Goal: Task Accomplishment & Management: Use online tool/utility

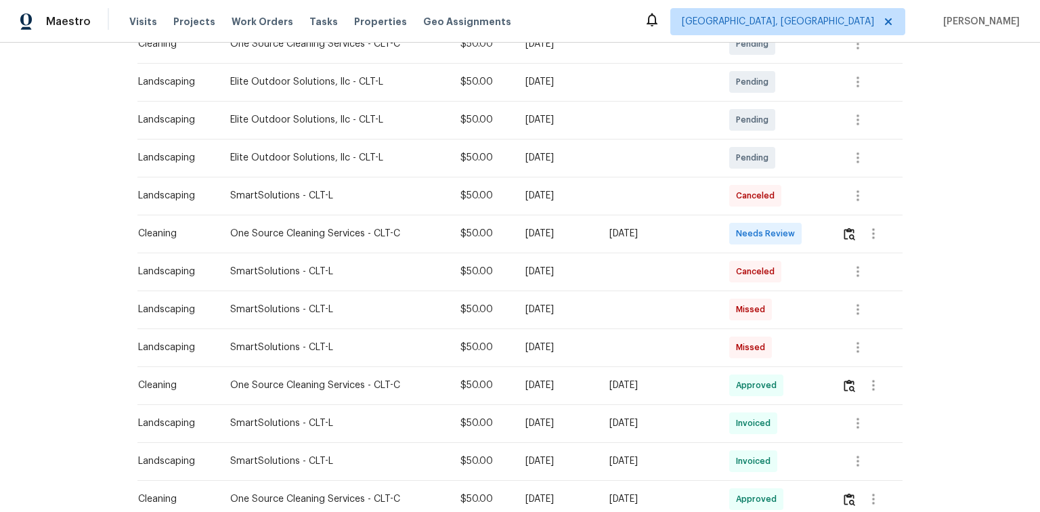
scroll to position [271, 0]
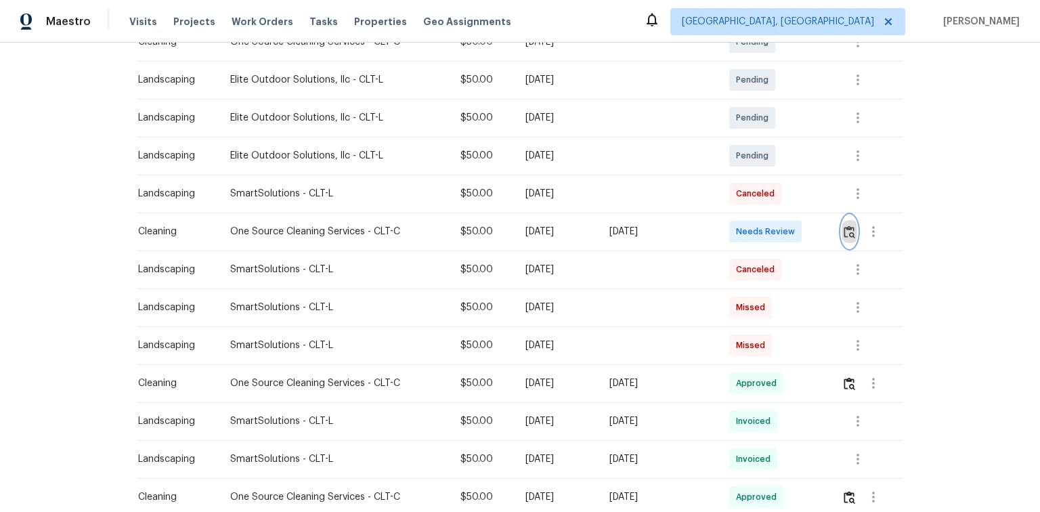
click at [847, 234] on img "button" at bounding box center [850, 232] width 12 height 13
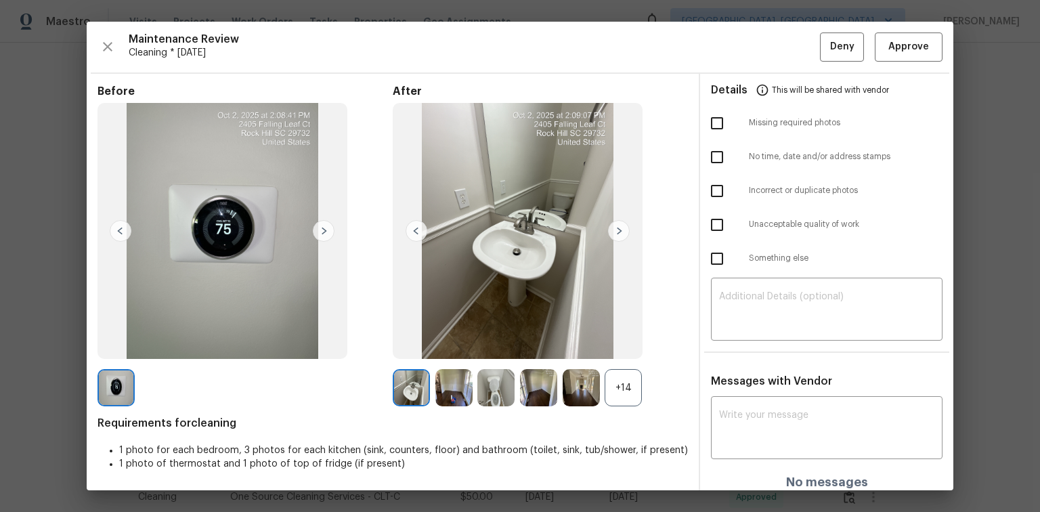
click at [624, 385] on div "+14" at bounding box center [623, 387] width 37 height 37
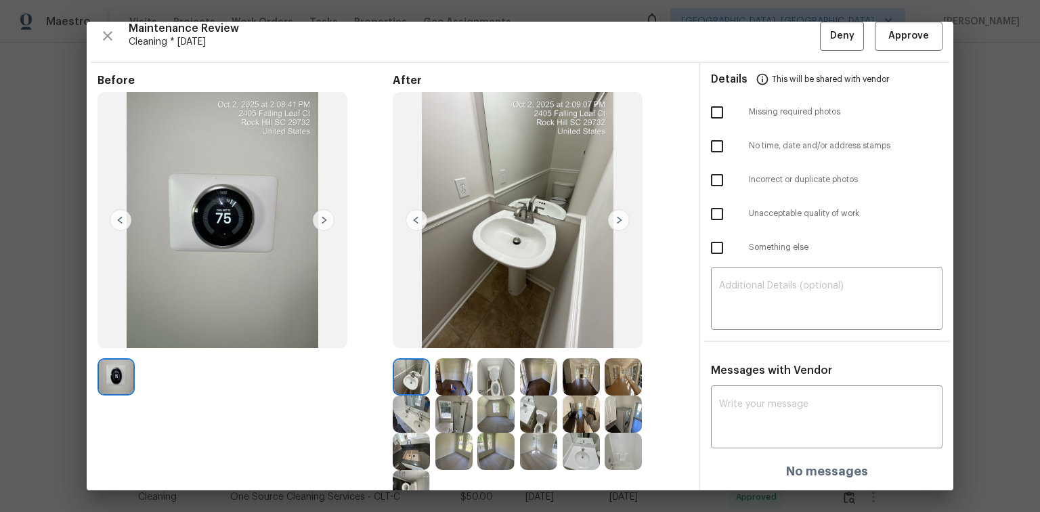
scroll to position [0, 0]
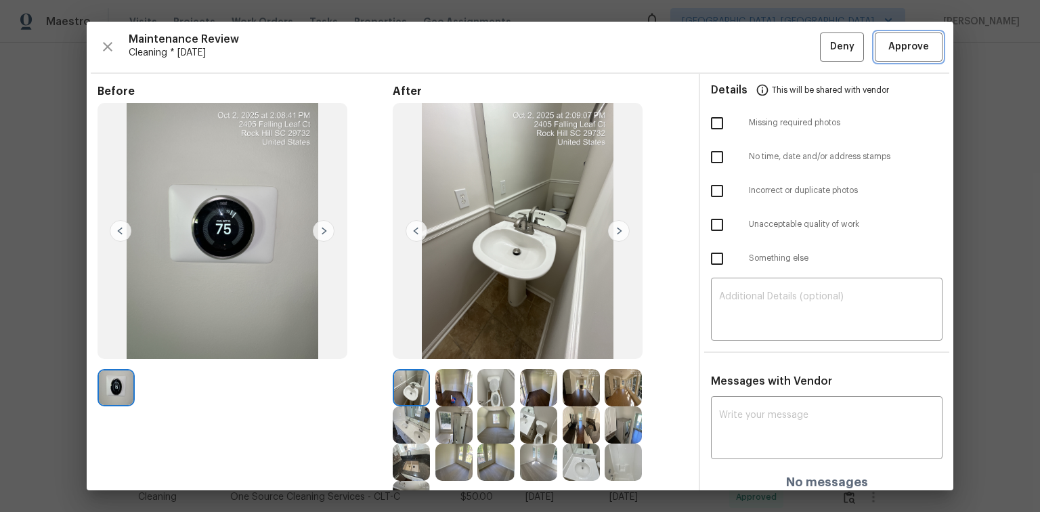
click at [889, 43] on span "Approve" at bounding box center [909, 47] width 41 height 17
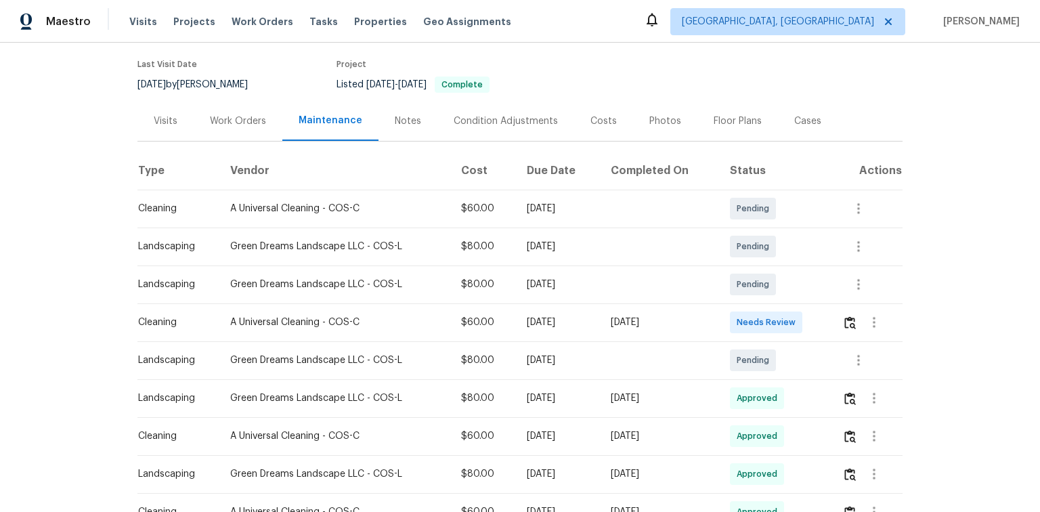
scroll to position [108, 0]
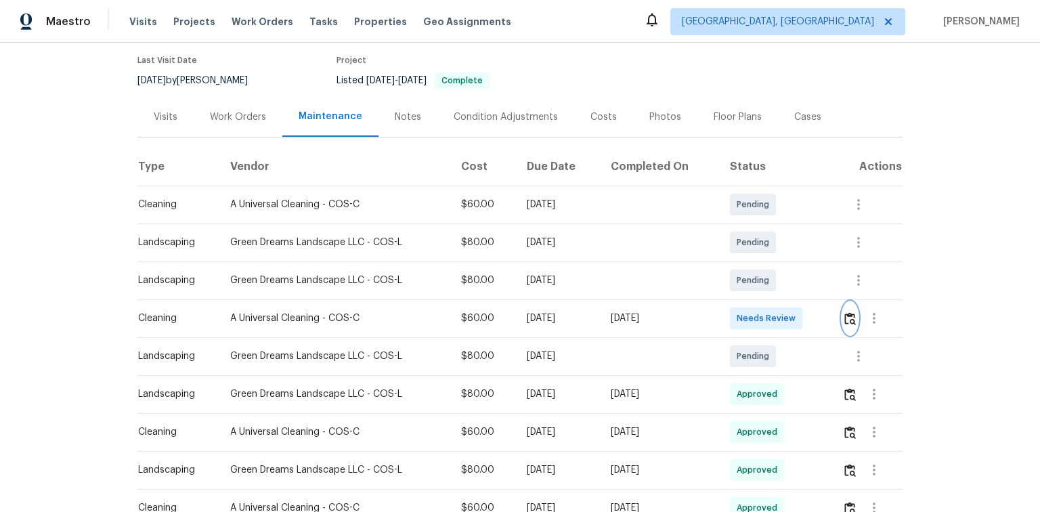
click at [848, 314] on img "button" at bounding box center [851, 318] width 12 height 13
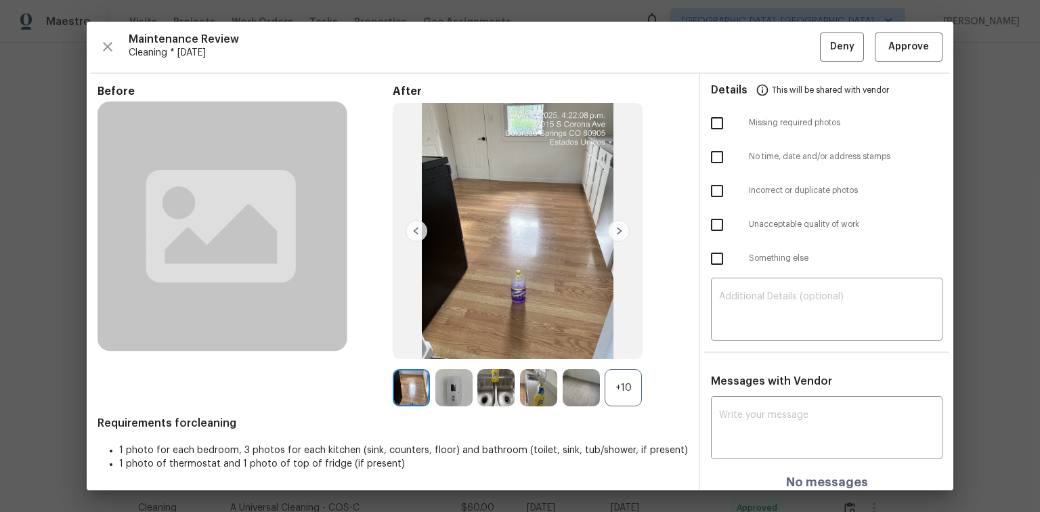
click at [617, 386] on div "+10" at bounding box center [623, 387] width 37 height 37
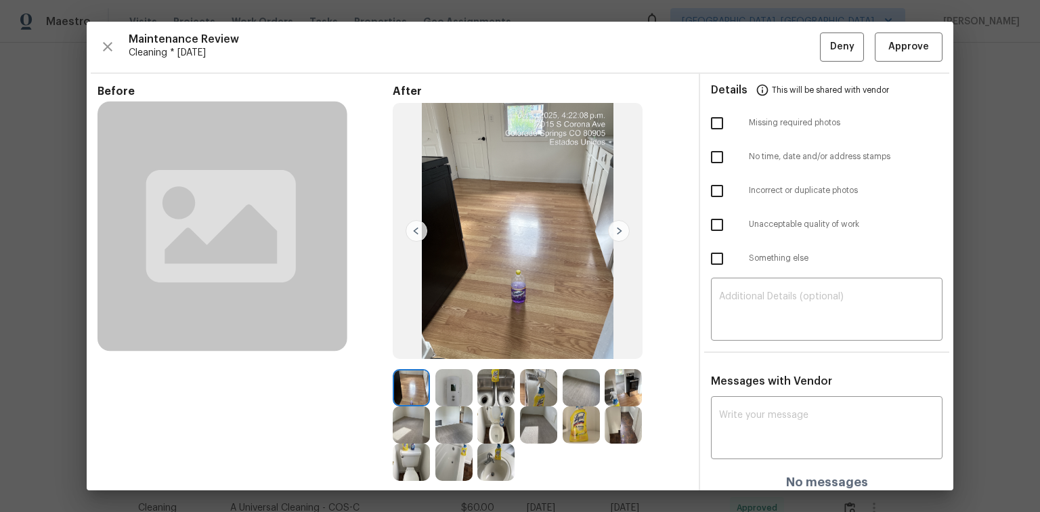
click at [889, 62] on div "Maintenance Review Cleaning * Mon, Sep 29 Deny Approve Before After Requirement…" at bounding box center [520, 256] width 867 height 469
click at [889, 57] on button "Approve" at bounding box center [909, 47] width 68 height 29
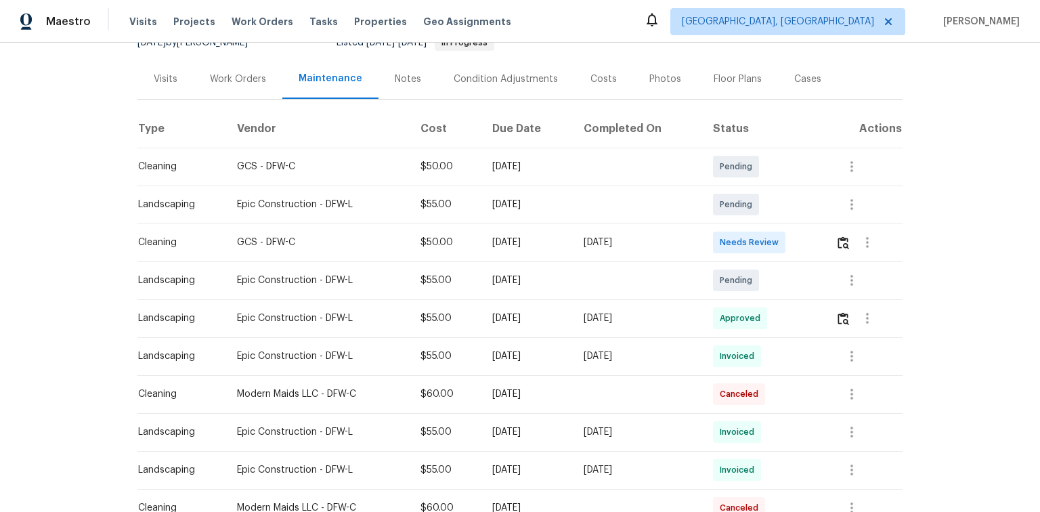
scroll to position [163, 0]
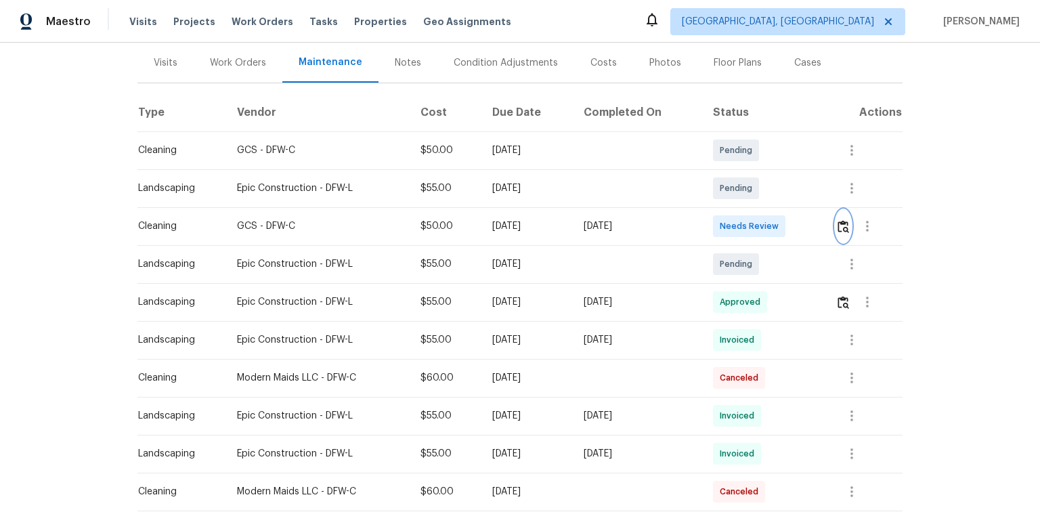
click at [840, 228] on img "button" at bounding box center [844, 226] width 12 height 13
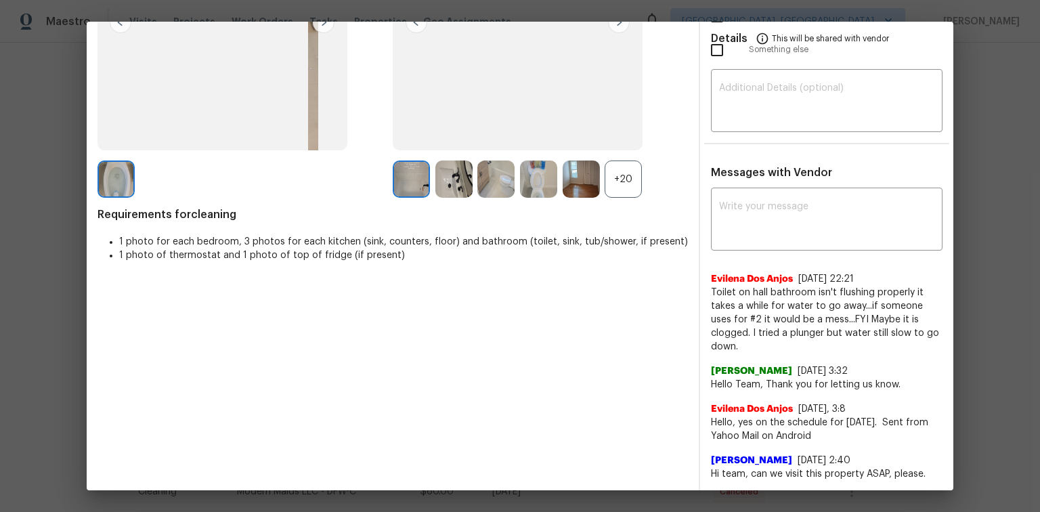
scroll to position [0, 0]
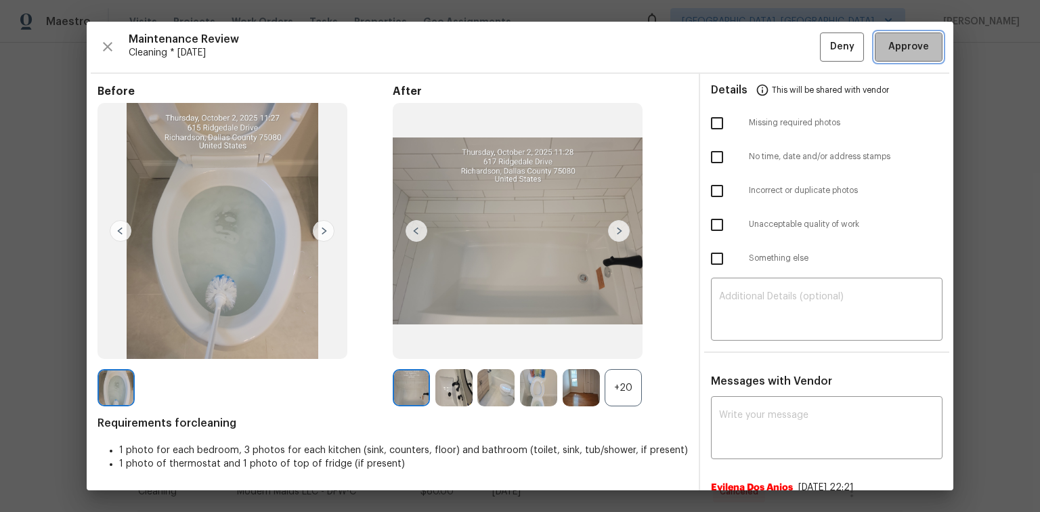
click at [889, 49] on span "Approve" at bounding box center [909, 47] width 41 height 17
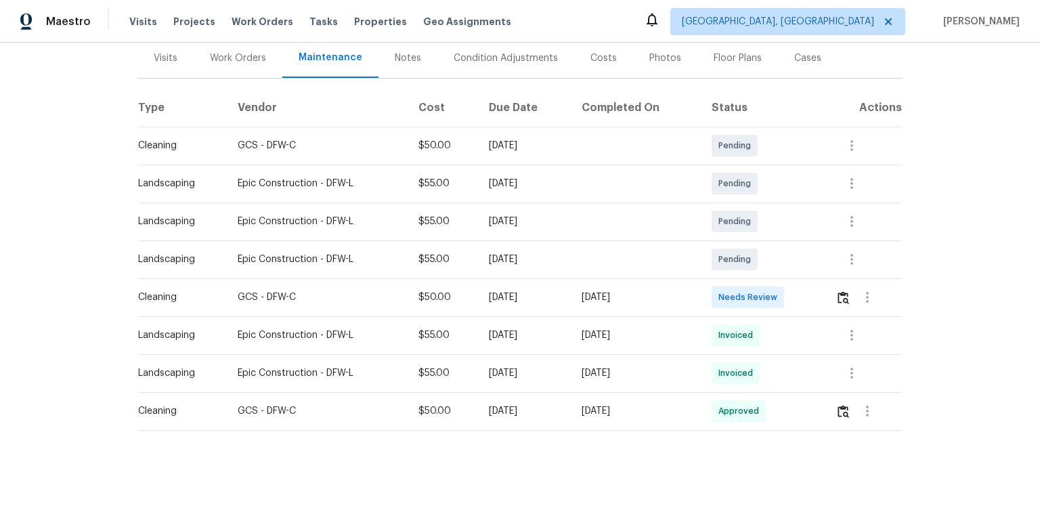
scroll to position [174, 0]
click at [839, 291] on img "button" at bounding box center [844, 297] width 12 height 13
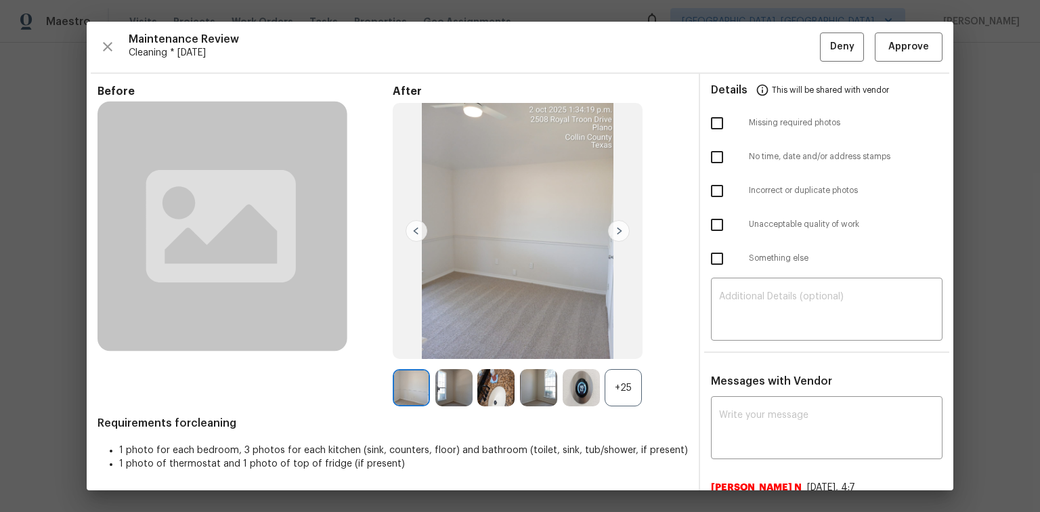
click at [607, 383] on div "+25" at bounding box center [623, 387] width 37 height 37
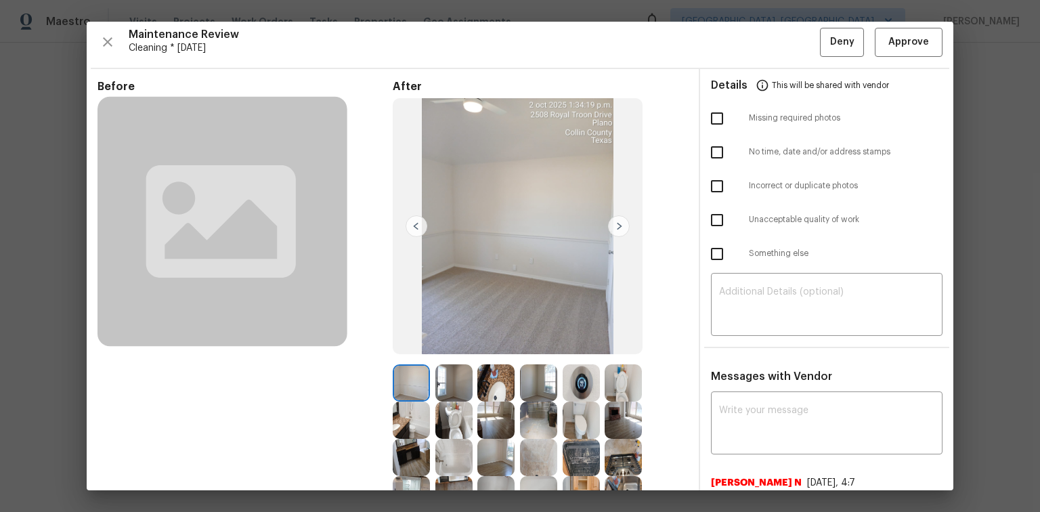
scroll to position [0, 0]
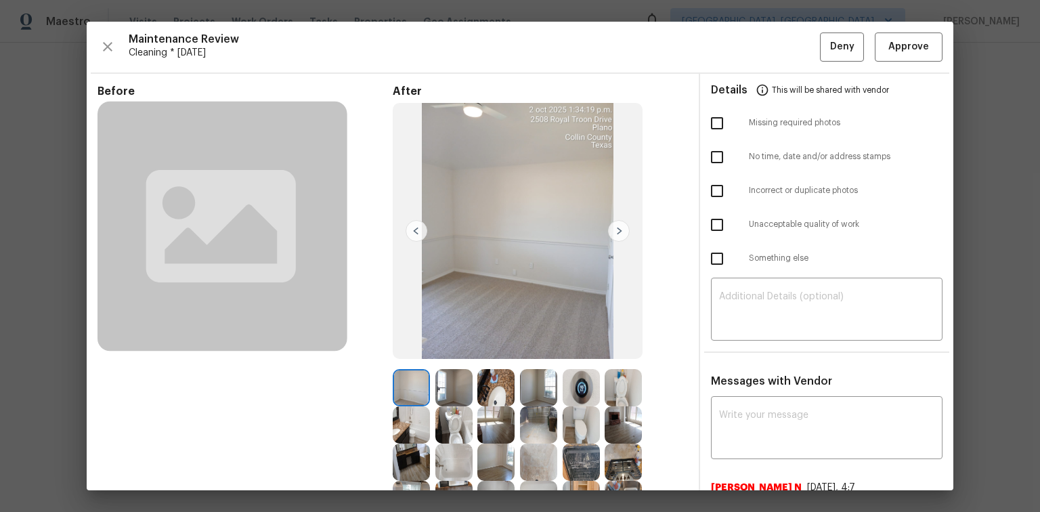
click at [407, 230] on img at bounding box center [417, 231] width 22 height 22
click at [896, 49] on span "Approve" at bounding box center [909, 47] width 41 height 17
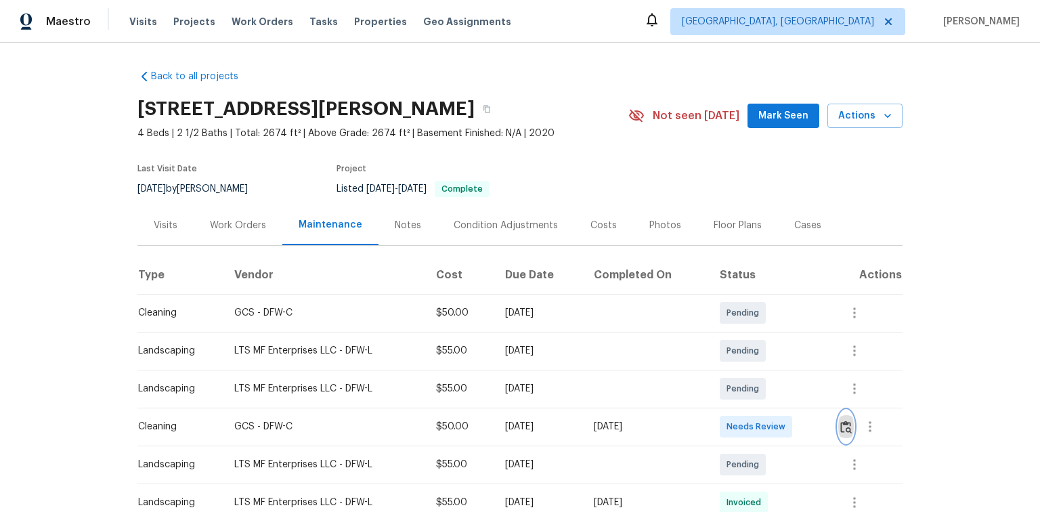
click at [841, 428] on img "button" at bounding box center [846, 427] width 12 height 13
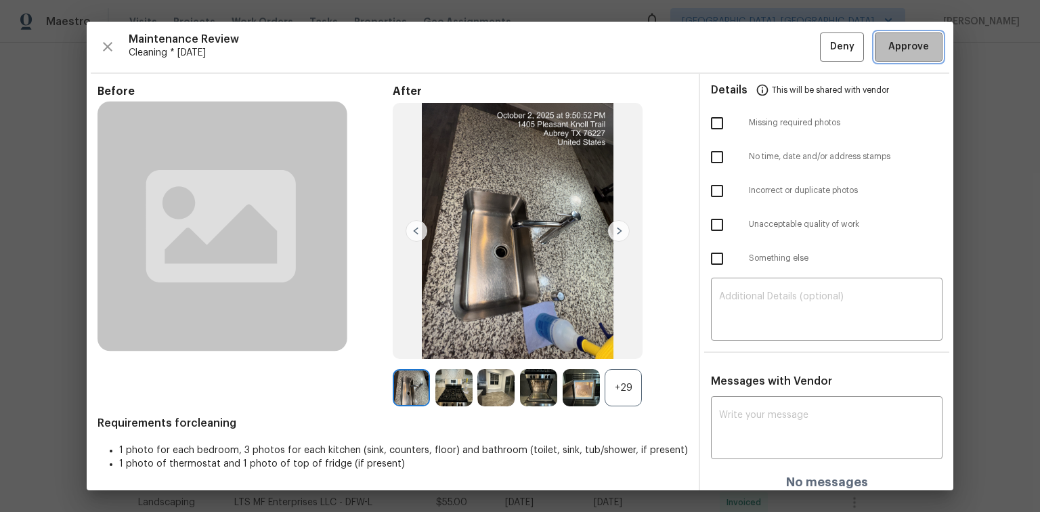
click at [908, 46] on span "Approve" at bounding box center [909, 47] width 41 height 17
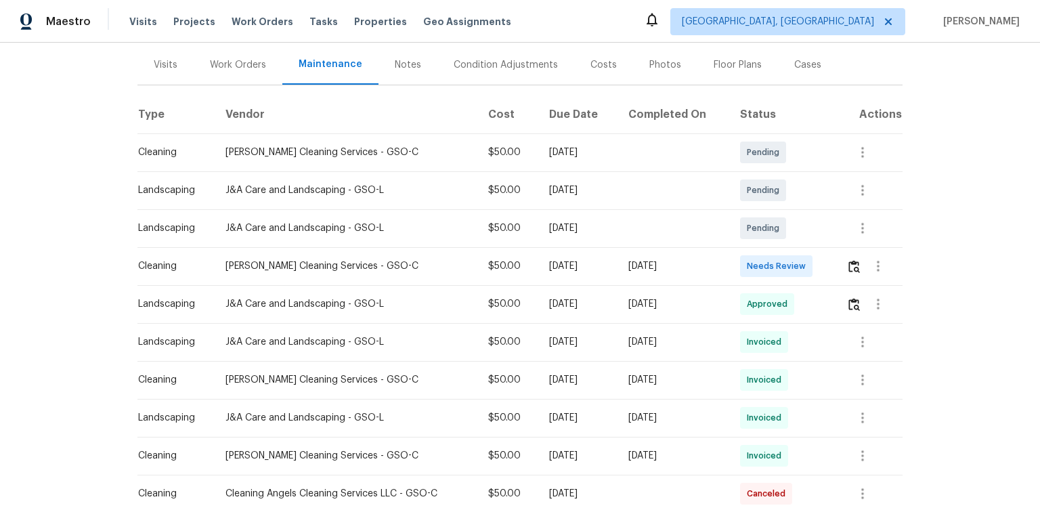
scroll to position [163, 0]
click at [850, 265] on img "button" at bounding box center [855, 264] width 12 height 13
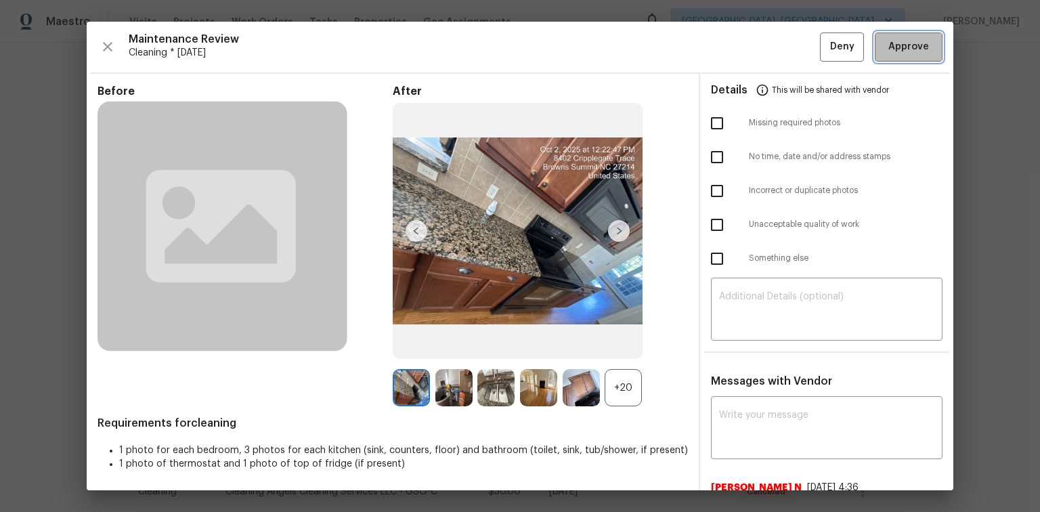
click at [914, 46] on span "Approve" at bounding box center [909, 47] width 41 height 17
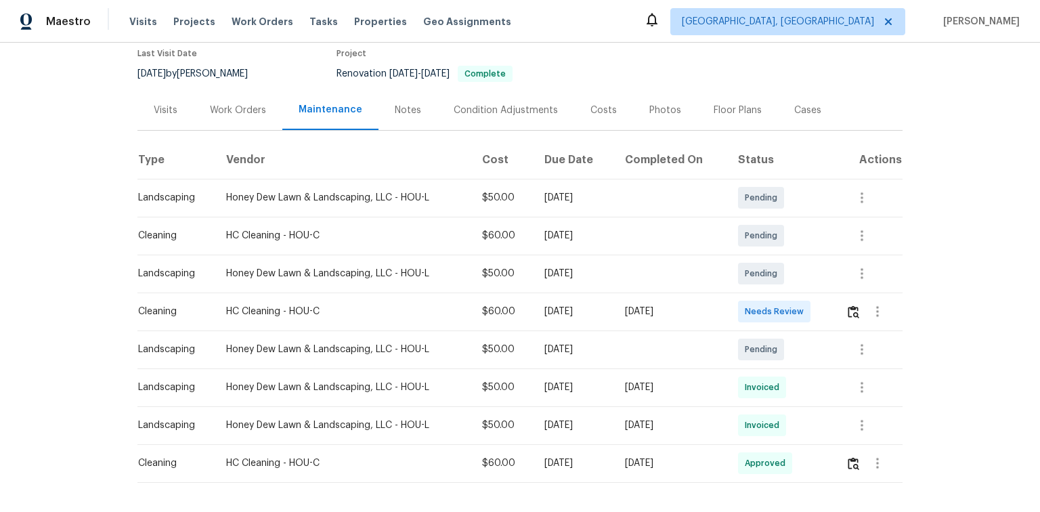
scroll to position [174, 0]
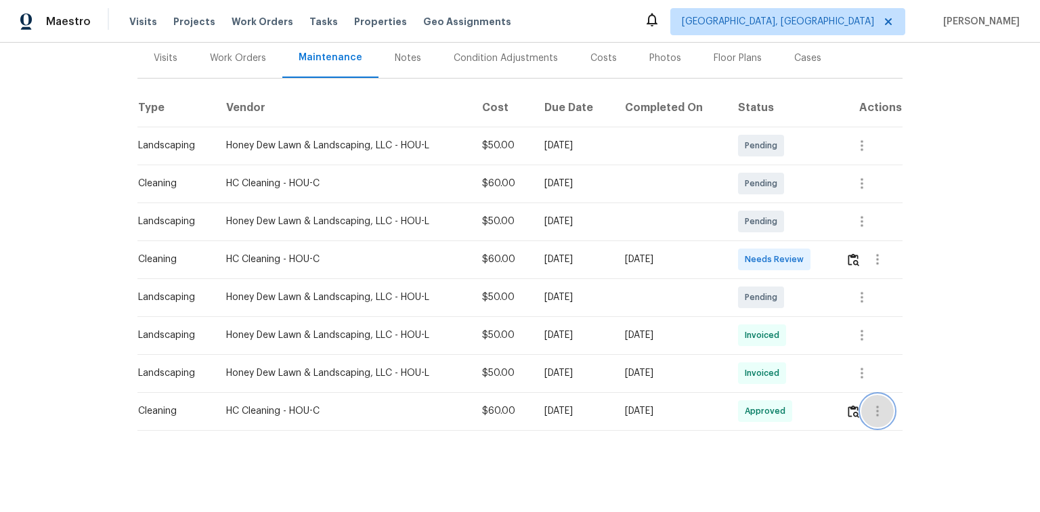
click at [876, 406] on icon "button" at bounding box center [877, 411] width 3 height 11
click at [889, 421] on li "View details" at bounding box center [907, 426] width 95 height 22
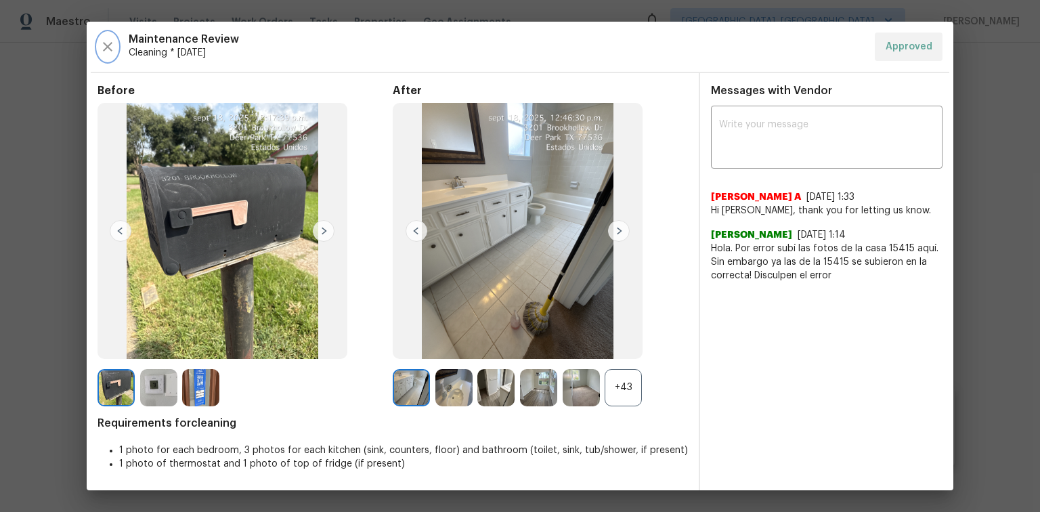
click at [104, 44] on icon "button" at bounding box center [107, 46] width 9 height 9
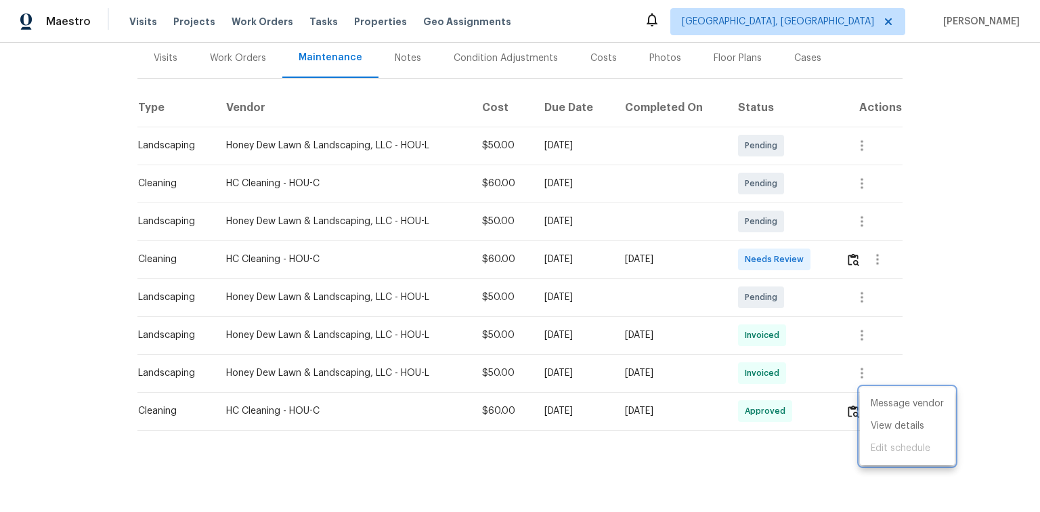
click at [851, 251] on div at bounding box center [520, 256] width 1040 height 512
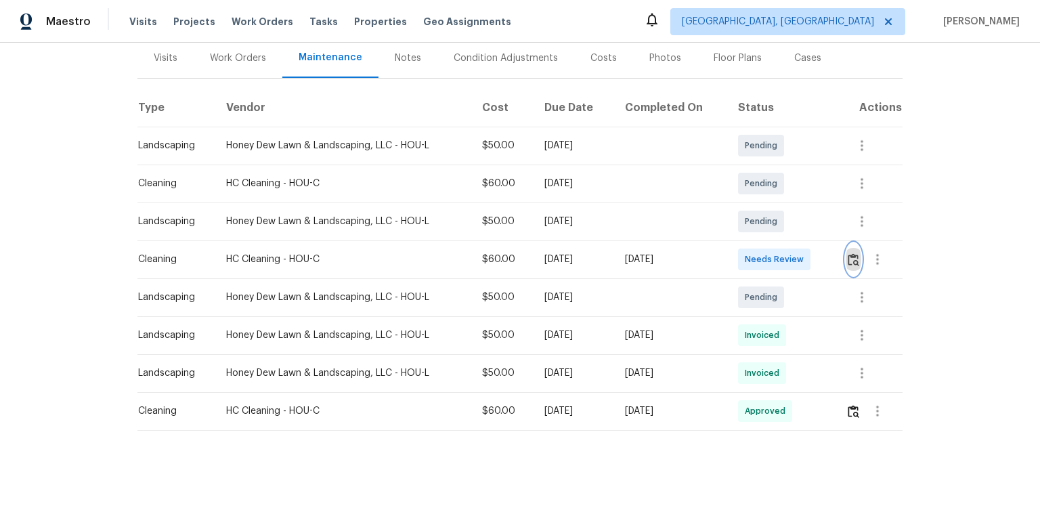
click at [849, 253] on img "button" at bounding box center [854, 259] width 12 height 13
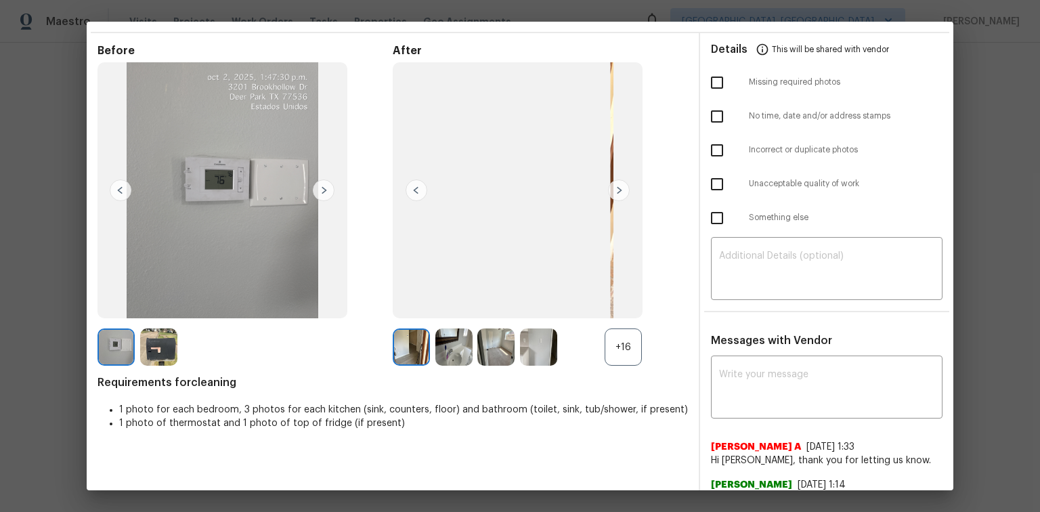
scroll to position [92, 0]
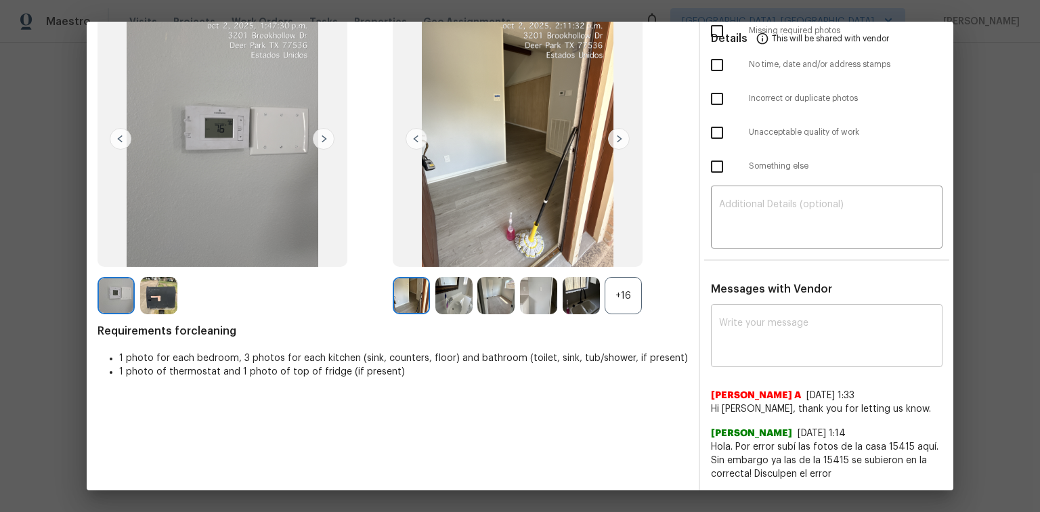
click at [741, 310] on div "x ​" at bounding box center [827, 337] width 232 height 60
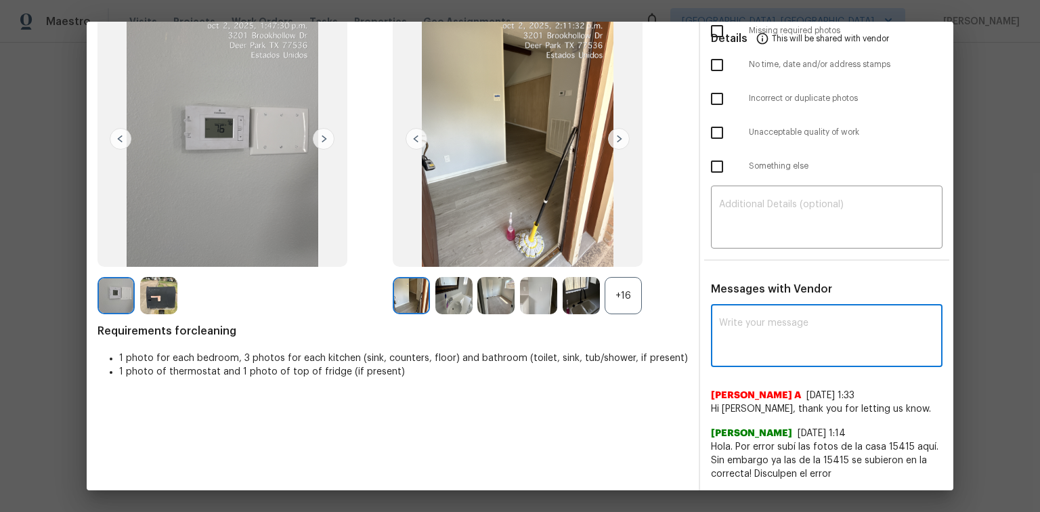
paste textarea "Maintenance Audit Team: Hello! After further review, the visit(06/09/2025) has …"
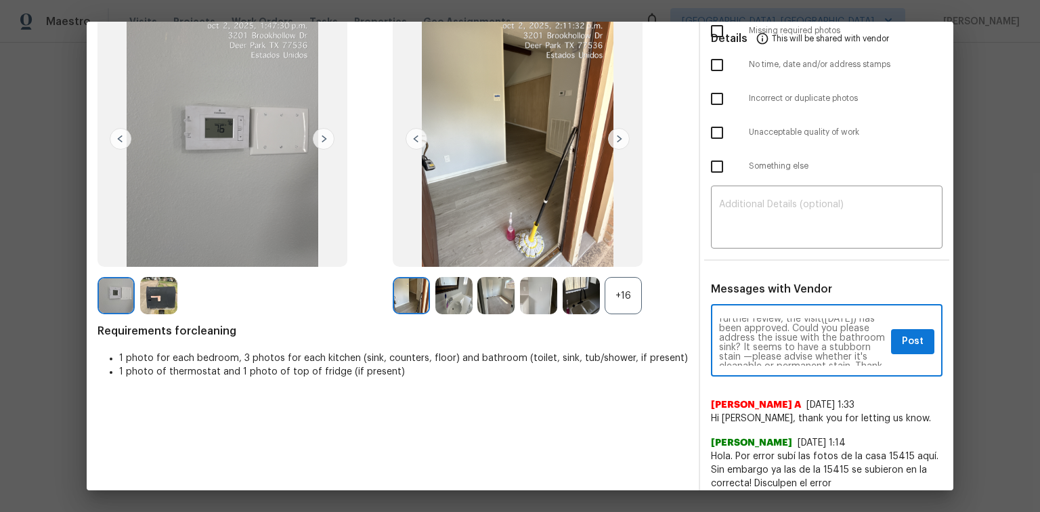
scroll to position [0, 0]
click at [761, 338] on textarea "Maintenance Audit Team: Hello! After further review, the visit(06/09/2025) has …" at bounding box center [802, 341] width 167 height 47
click at [777, 345] on textarea "Maintenance Audit Team: Hello! After further review, the visit(10/02/2025) has …" at bounding box center [802, 341] width 167 height 47
click at [734, 354] on textarea "Maintenance Audit Team: Hello! After further review, the visit(10/02/2025) has …" at bounding box center [802, 341] width 167 height 47
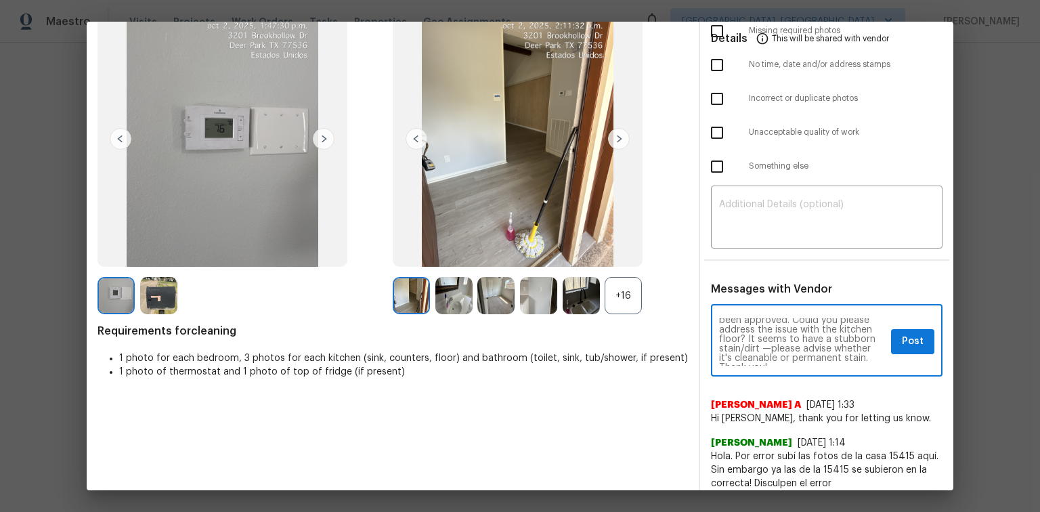
drag, startPoint x: 734, startPoint y: 345, endPoint x: 739, endPoint y: 362, distance: 18.2
click at [734, 345] on textarea "Maintenance Audit Team: Hello! After further review, the visit(10/02/2025) has …" at bounding box center [802, 341] width 167 height 47
click at [734, 349] on textarea "Maintenance Audit Team: Hello! After further review, the visit(10/02/2025) has …" at bounding box center [802, 341] width 167 height 47
type textarea "Maintenance Audit Team: Hello! After further review, the visit(10/02/2025) has …"
click at [891, 334] on button "Post" at bounding box center [912, 341] width 43 height 25
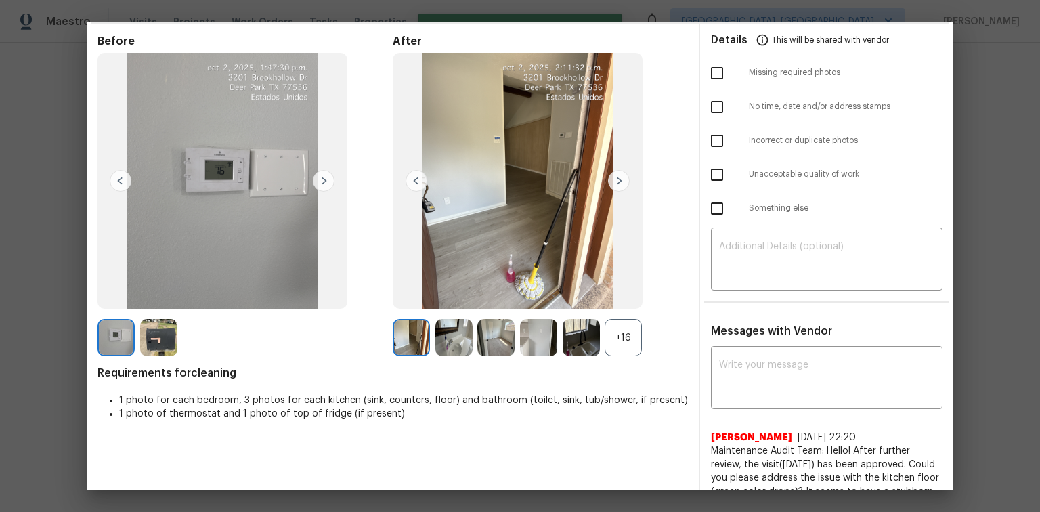
scroll to position [0, 0]
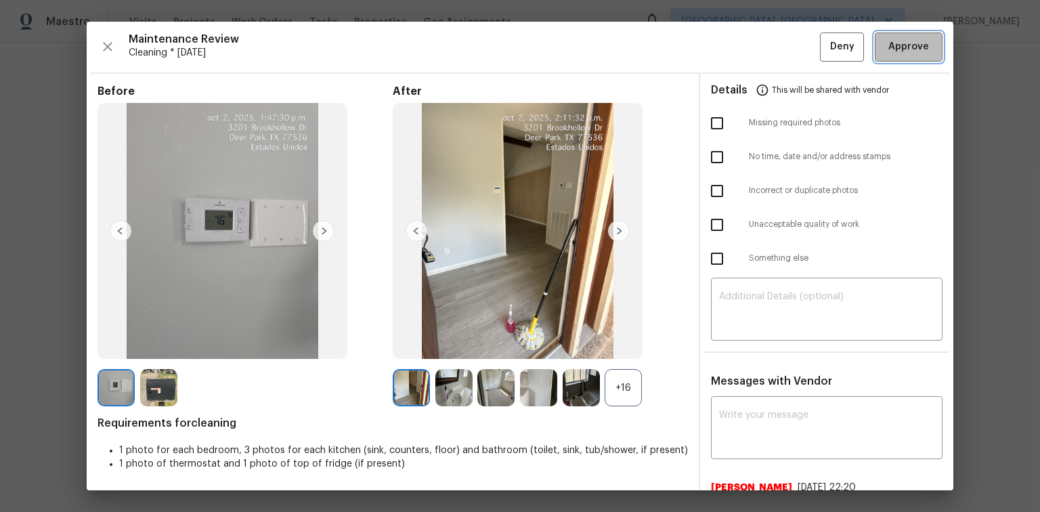
click at [889, 46] on span "Approve" at bounding box center [909, 47] width 41 height 17
